Goal: Transaction & Acquisition: Purchase product/service

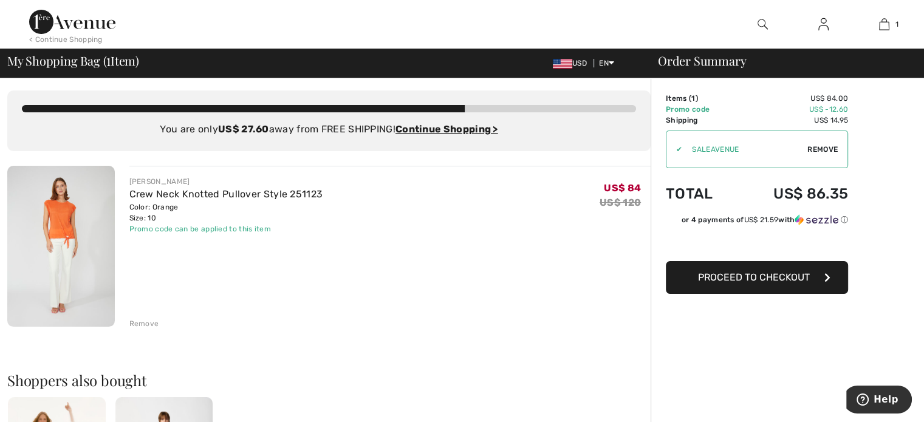
scroll to position [41, 0]
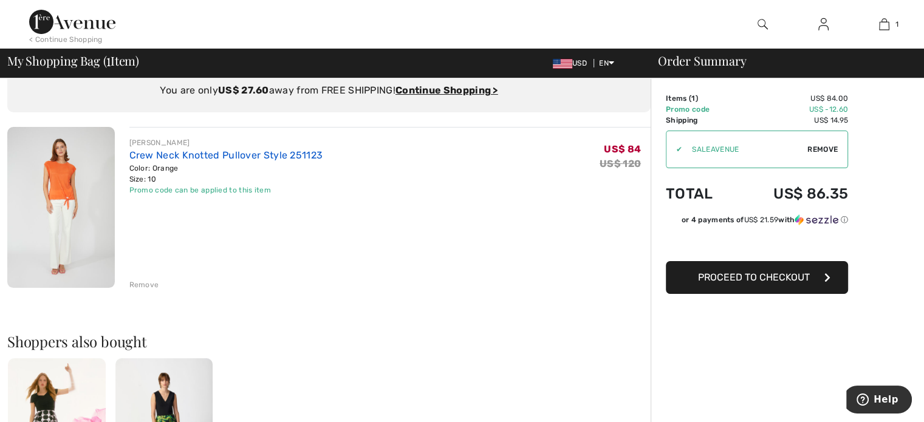
click at [168, 151] on link "Crew Neck Knotted Pullover Style 251123" at bounding box center [226, 155] width 194 height 12
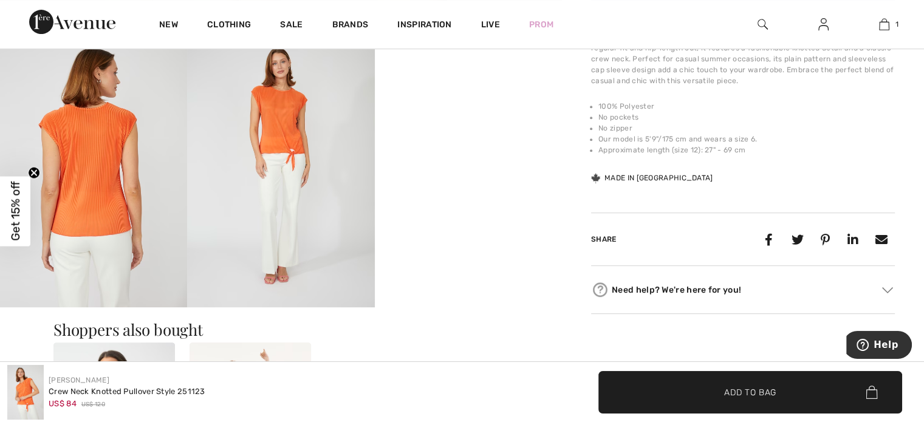
scroll to position [492, 0]
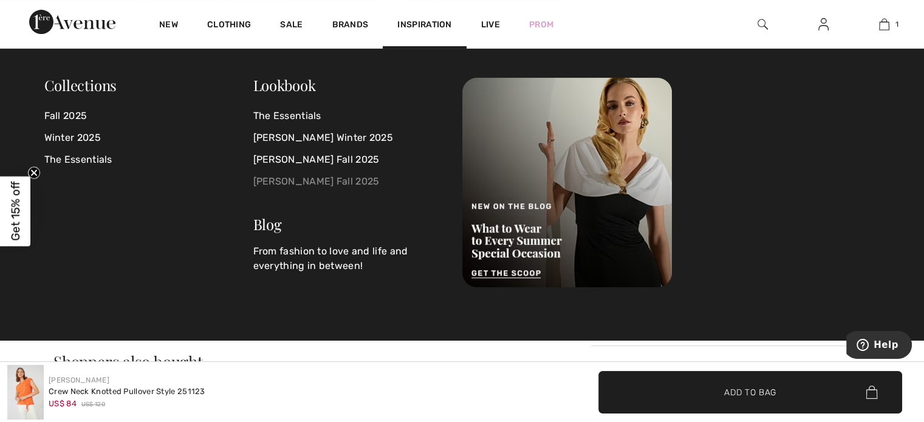
click at [323, 174] on link "[PERSON_NAME] Fall 2025" at bounding box center [350, 182] width 194 height 22
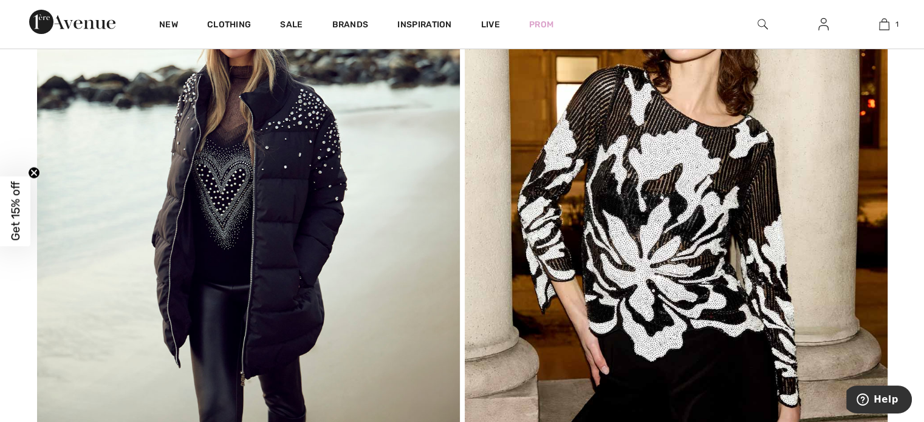
scroll to position [4513, 0]
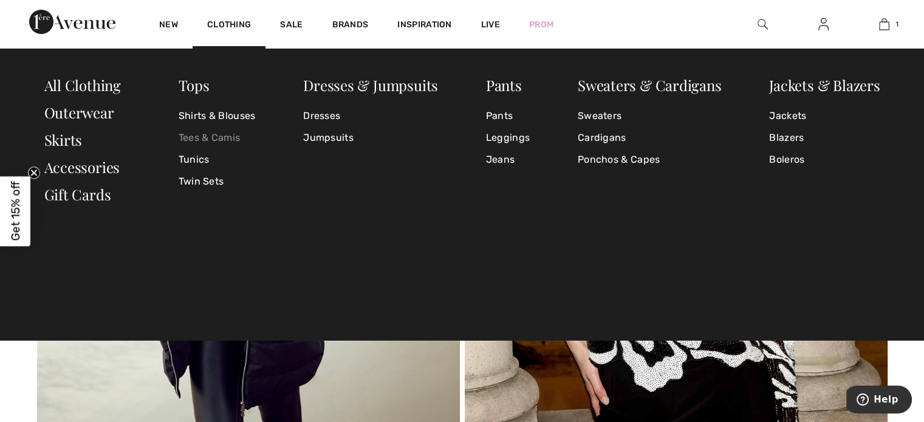
click at [205, 133] on link "Tees & Camis" at bounding box center [217, 138] width 77 height 22
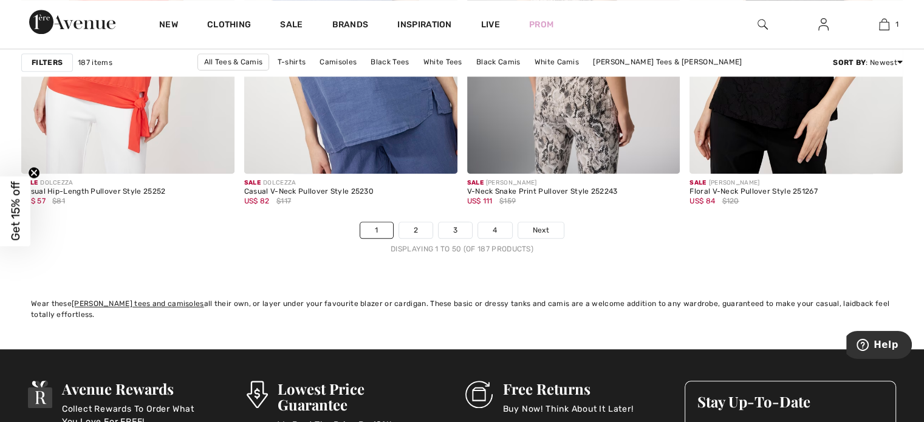
scroll to position [5844, 0]
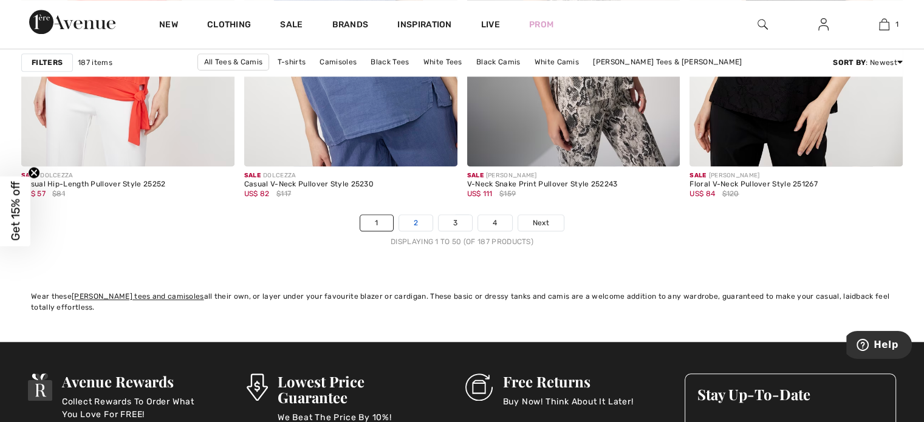
click at [418, 217] on link "2" at bounding box center [415, 223] width 33 height 16
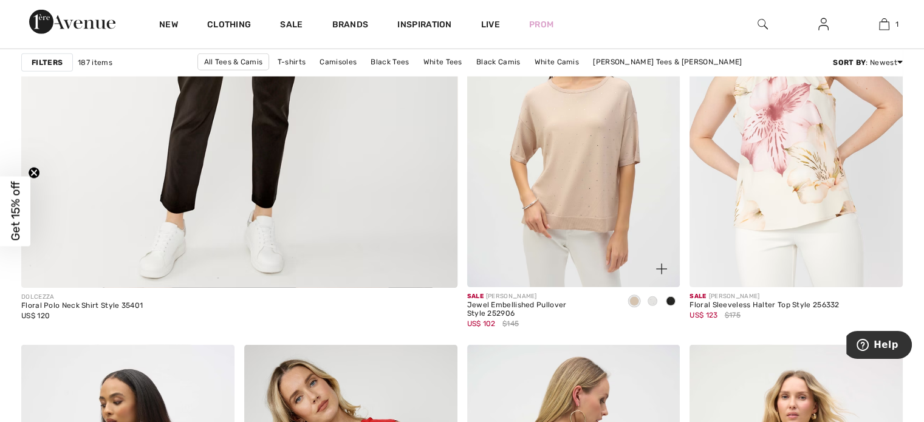
scroll to position [3689, 0]
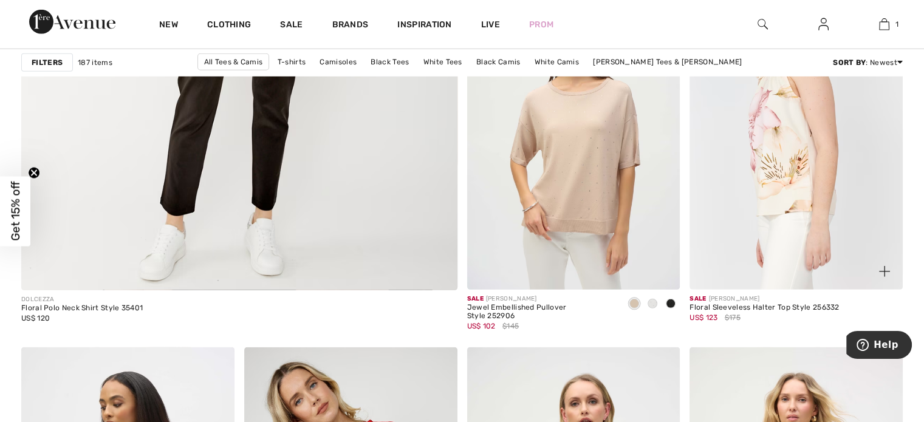
click at [818, 155] on img at bounding box center [795, 129] width 213 height 319
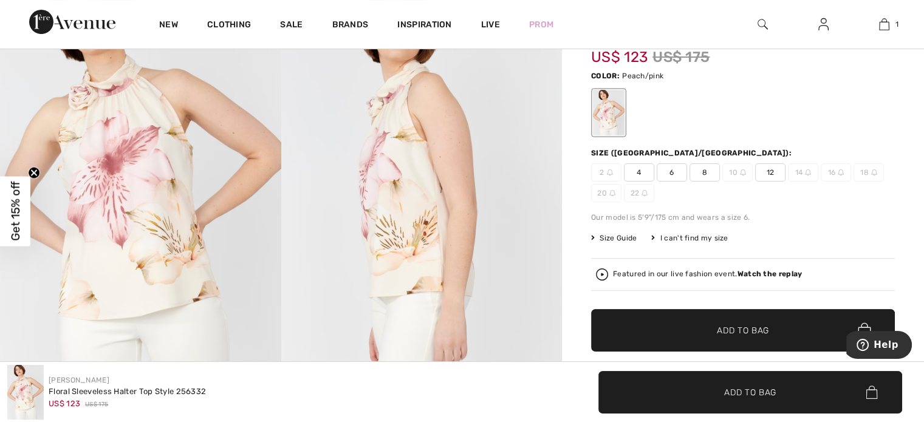
scroll to position [157, 0]
click at [702, 168] on span "8" at bounding box center [704, 172] width 30 height 18
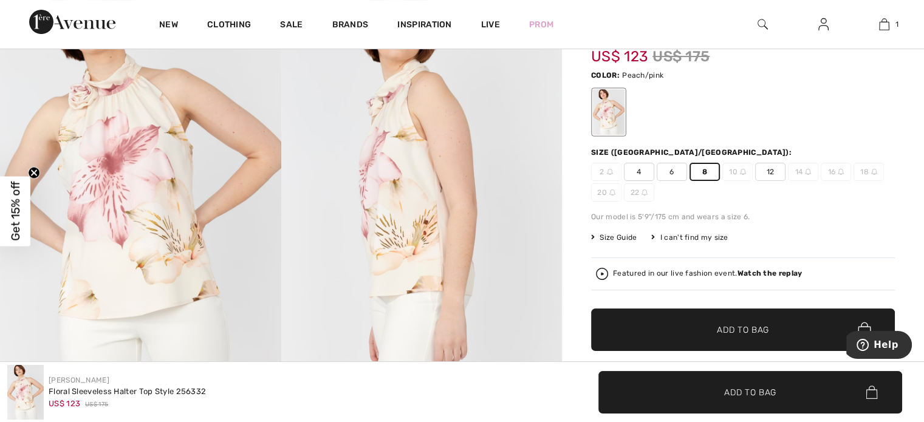
click at [604, 239] on span "Size Guide" at bounding box center [614, 237] width 46 height 11
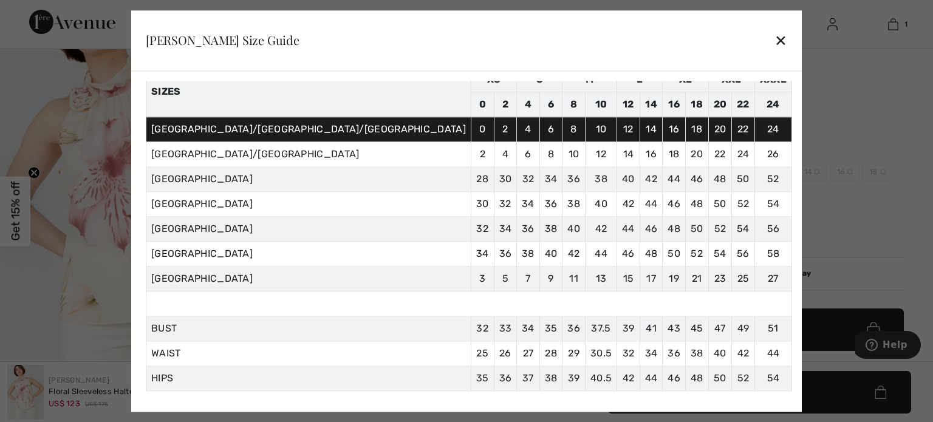
scroll to position [61, 0]
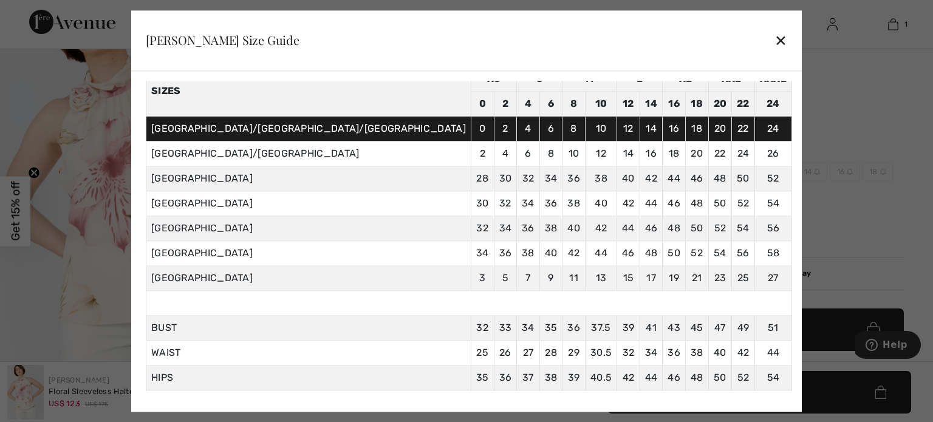
click at [774, 42] on div "✕" at bounding box center [780, 41] width 13 height 26
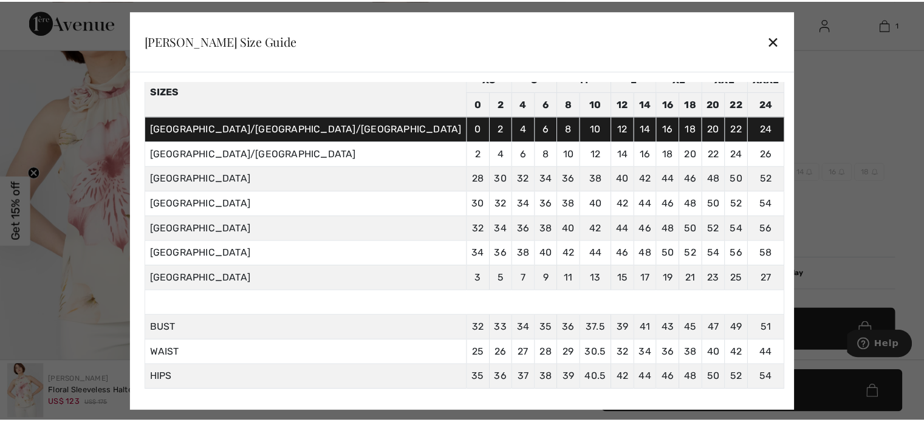
scroll to position [157, 0]
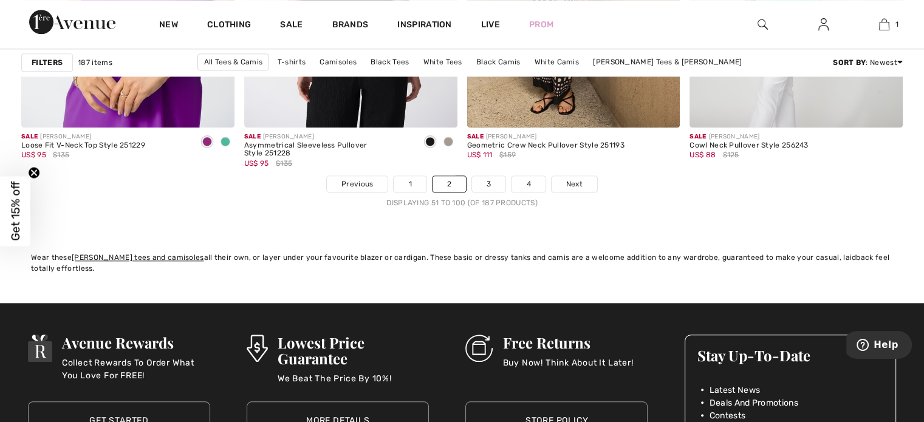
scroll to position [5884, 0]
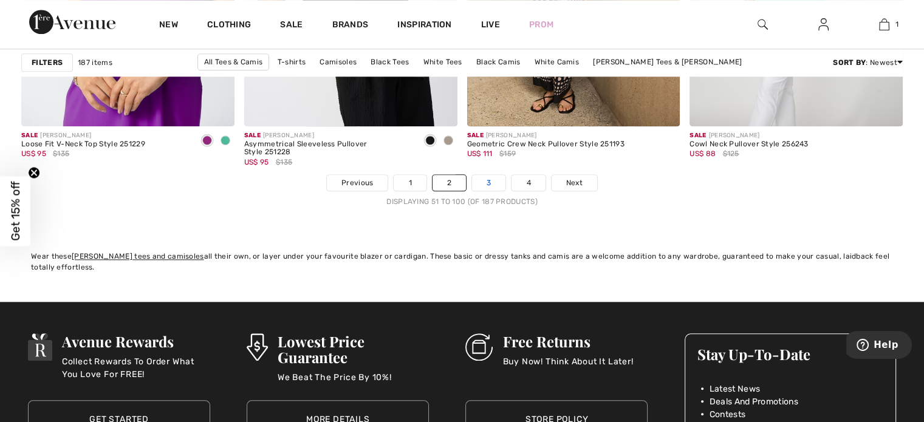
click at [497, 185] on link "3" at bounding box center [488, 183] width 33 height 16
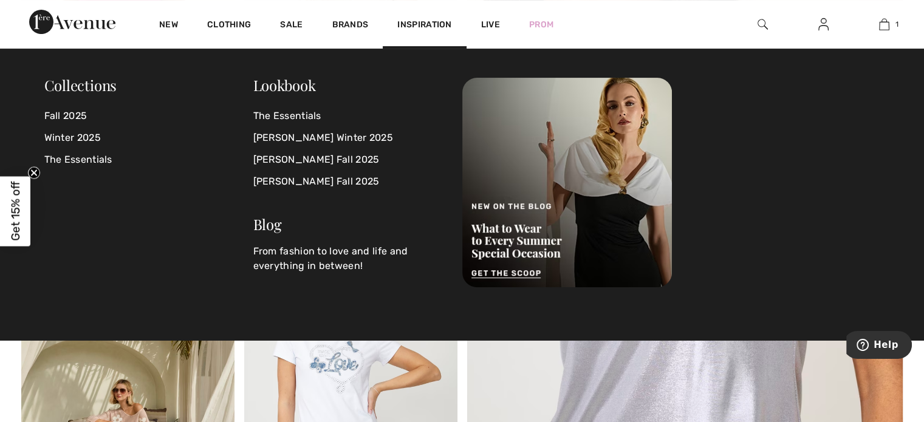
scroll to position [330, 0]
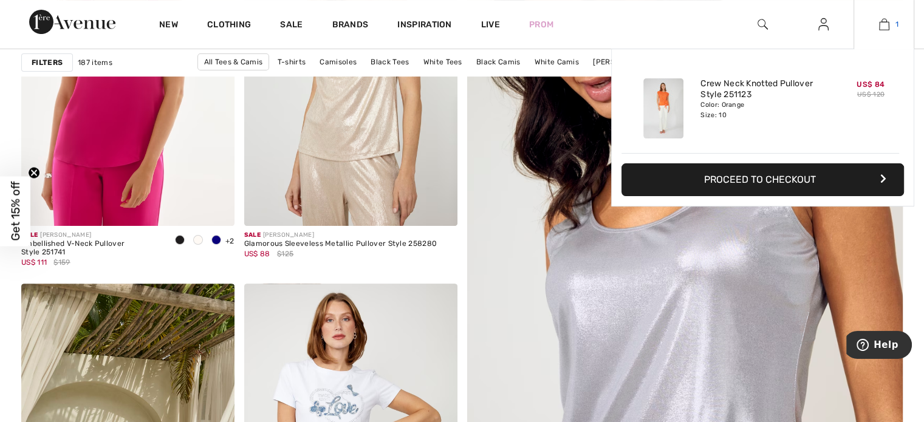
click at [882, 22] on img at bounding box center [884, 24] width 10 height 15
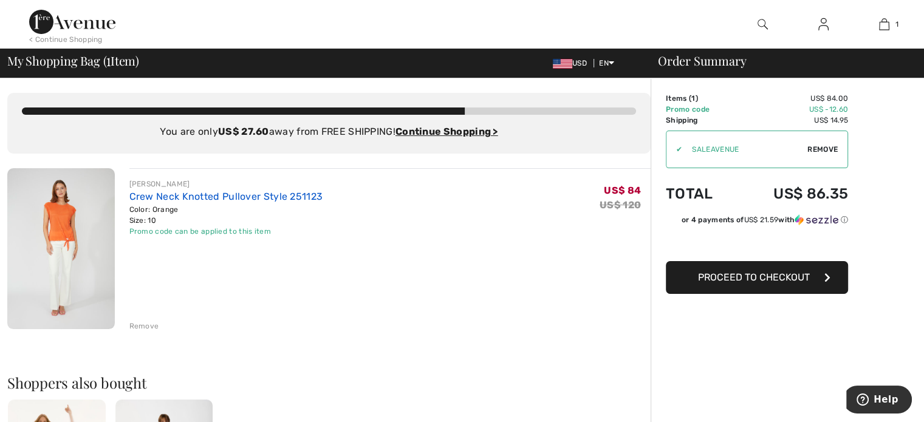
click at [179, 196] on link "Crew Neck Knotted Pullover Style 251123" at bounding box center [226, 197] width 194 height 12
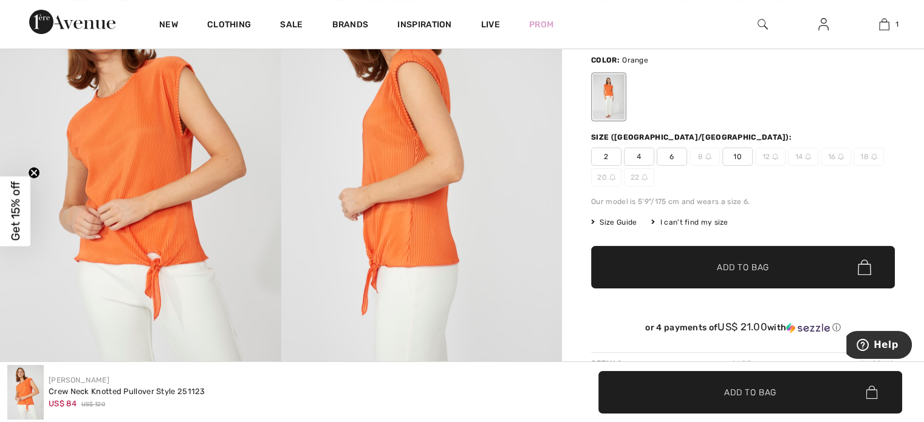
click at [155, 200] on img at bounding box center [140, 167] width 281 height 421
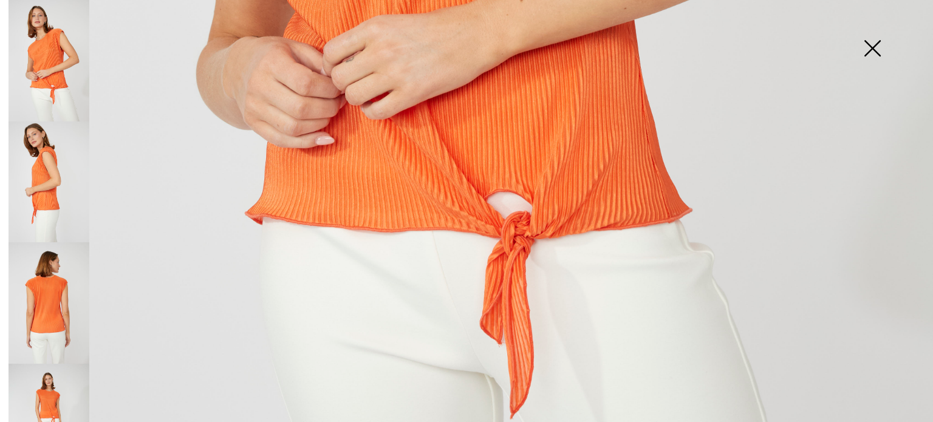
scroll to position [788, 0]
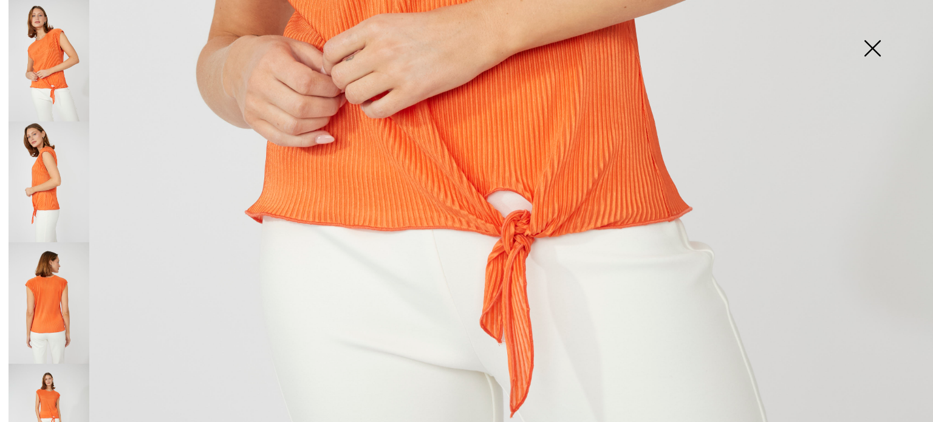
click at [49, 319] on img at bounding box center [49, 302] width 81 height 121
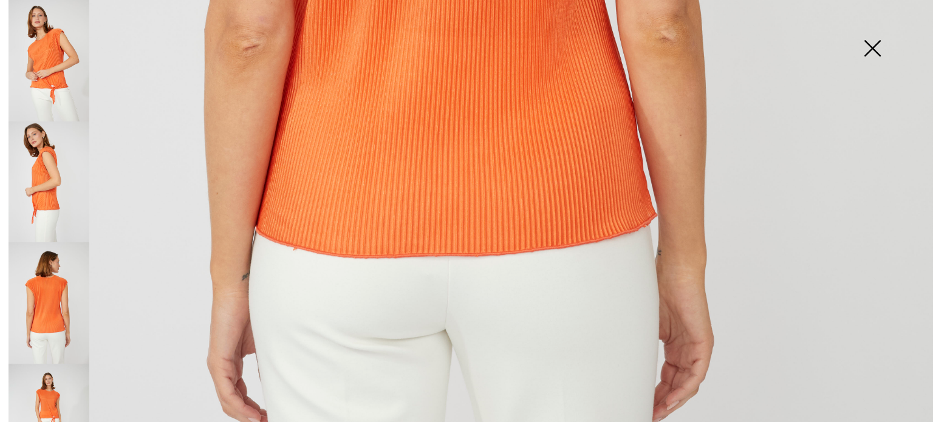
click at [44, 171] on img at bounding box center [49, 181] width 81 height 121
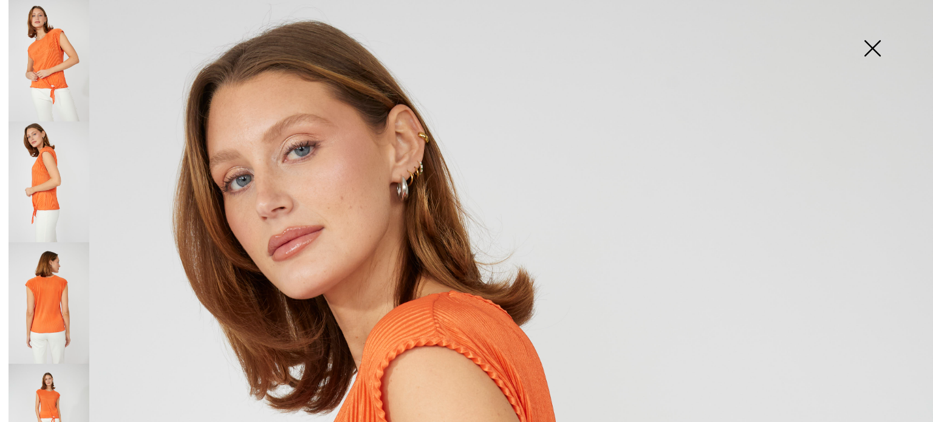
scroll to position [0, 0]
